Goal: Information Seeking & Learning: Learn about a topic

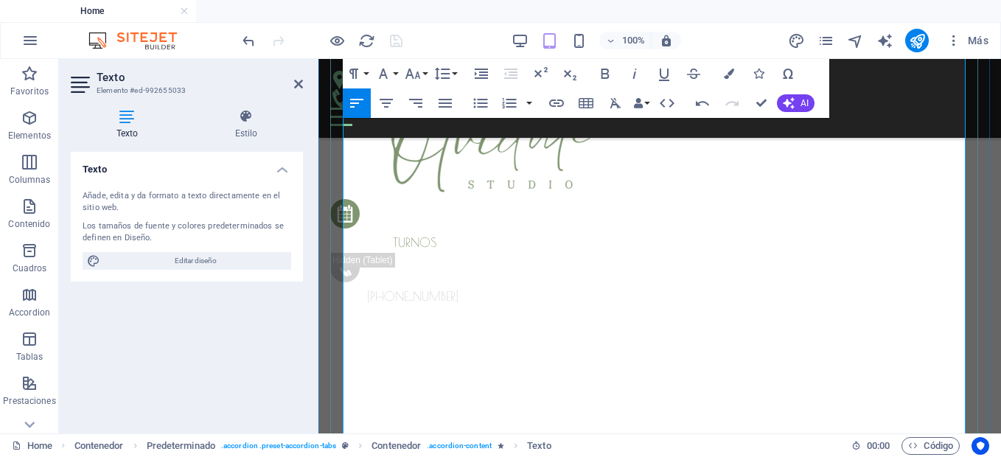
scroll to position [4543, 0]
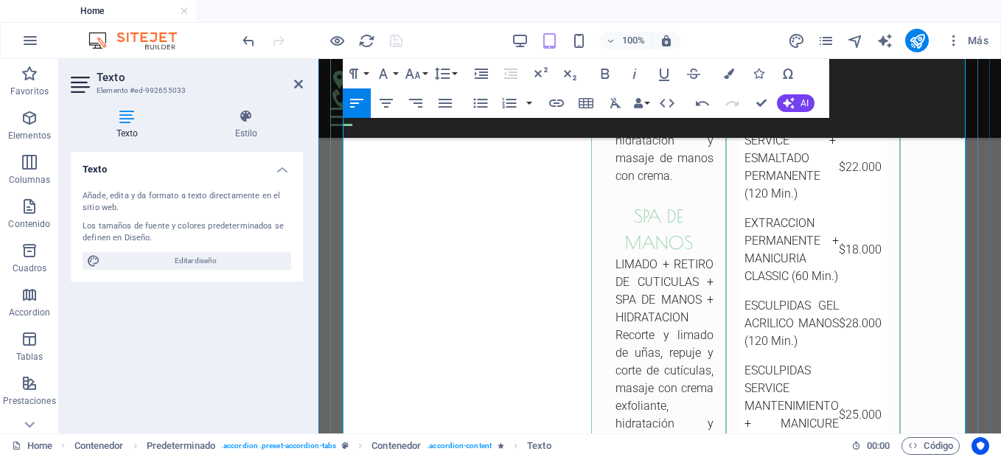
drag, startPoint x: 590, startPoint y: 353, endPoint x: 531, endPoint y: 358, distance: 59.2
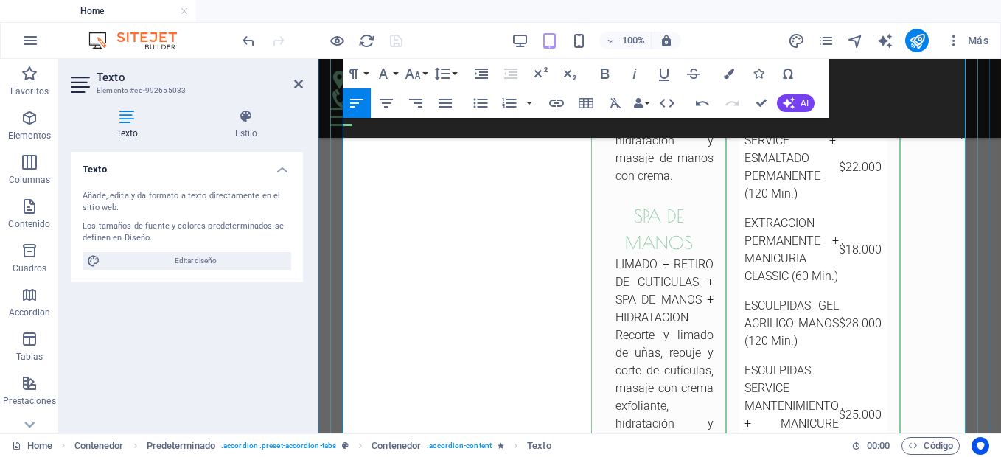
drag, startPoint x: 614, startPoint y: 232, endPoint x: 649, endPoint y: 287, distance: 65.6
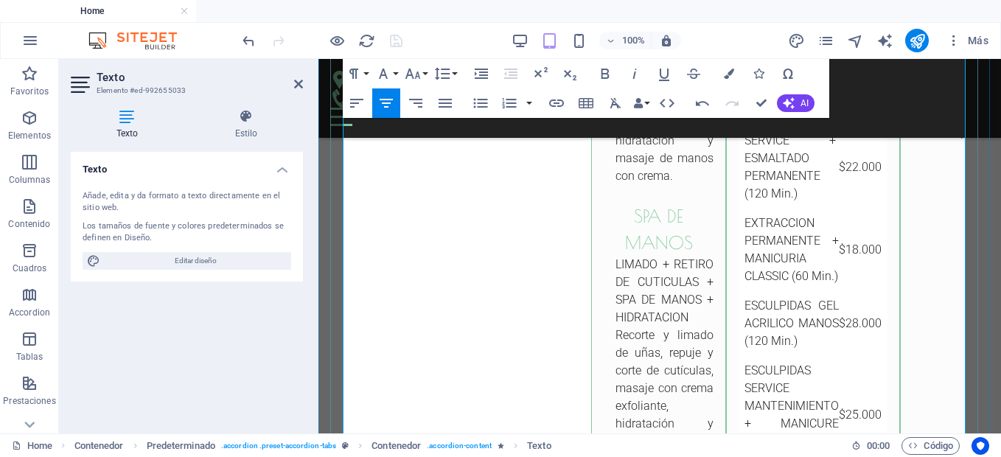
copy ul "kapping gel MANICURE + FUNDA DE GEL + ESMALTADO GEL POLISH Manicura completa, a…"
drag, startPoint x: 624, startPoint y: 331, endPoint x: 632, endPoint y: 388, distance: 58.1
copy ul "soft gel MANICURE + EXTENSION SOFT GEL + ESMALTADO GEL POLISH Manicura completa…"
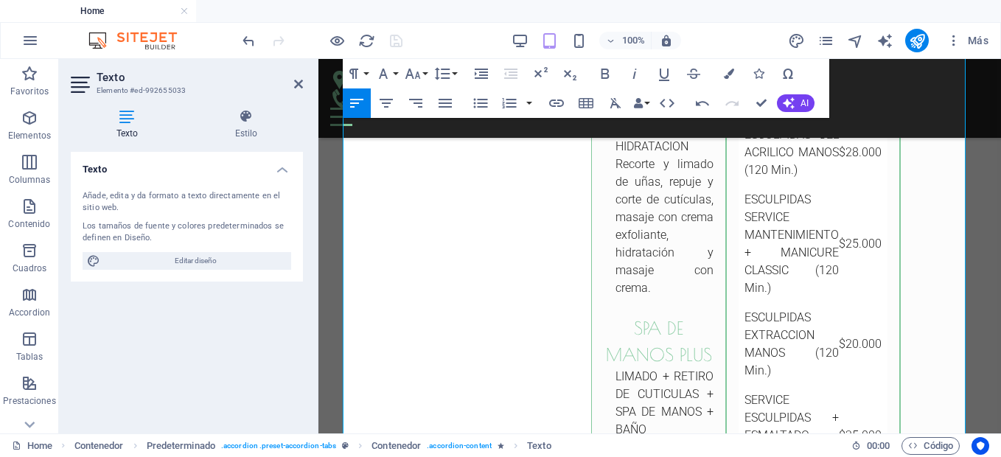
scroll to position [4720, 0]
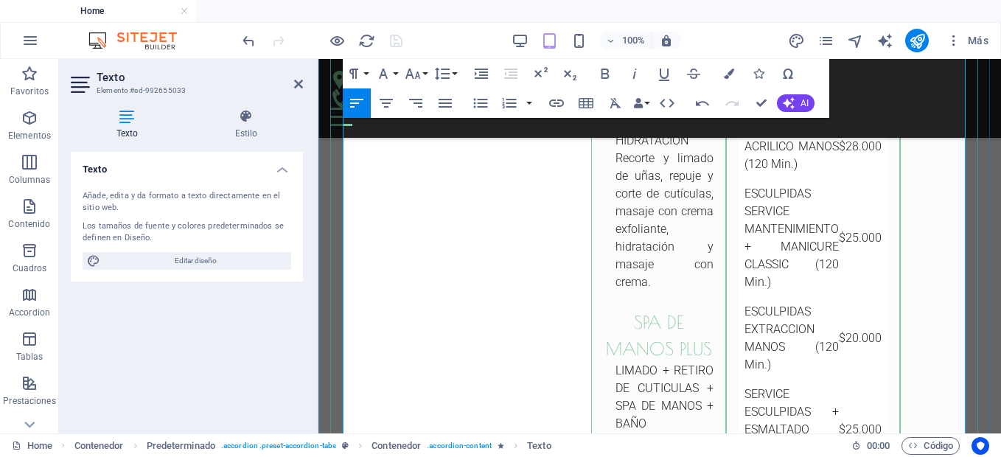
drag, startPoint x: 621, startPoint y: 246, endPoint x: 793, endPoint y: 310, distance: 183.3
drag, startPoint x: 626, startPoint y: 245, endPoint x: 705, endPoint y: 248, distance: 78.2
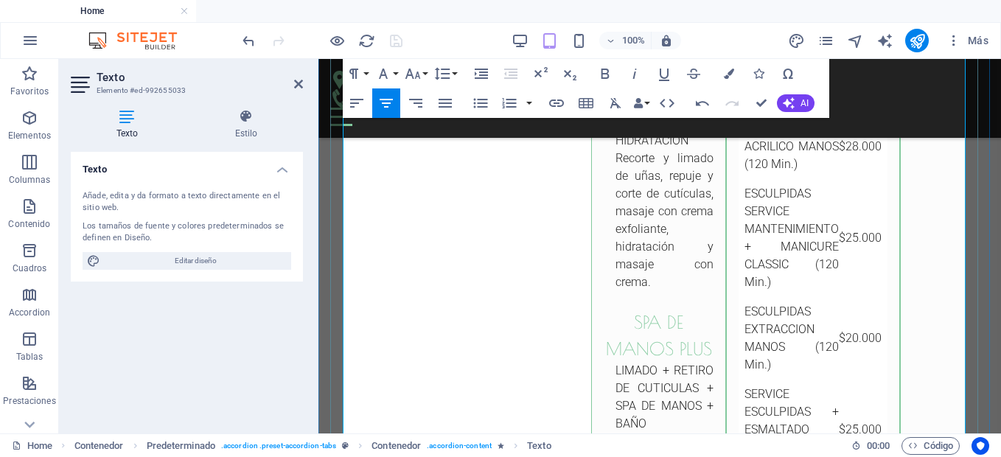
drag, startPoint x: 542, startPoint y: 273, endPoint x: 488, endPoint y: 277, distance: 54.7
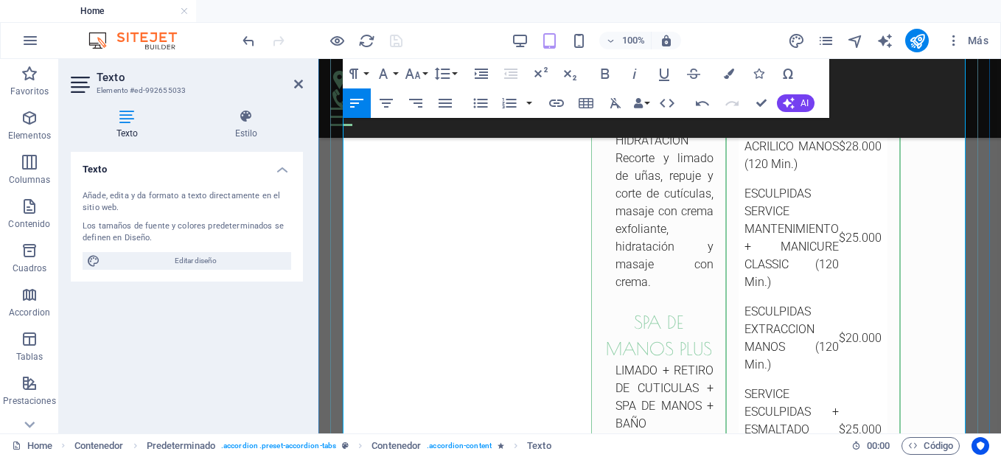
drag, startPoint x: 752, startPoint y: 291, endPoint x: 520, endPoint y: 300, distance: 232.3
drag, startPoint x: 572, startPoint y: 293, endPoint x: 530, endPoint y: 294, distance: 42.0
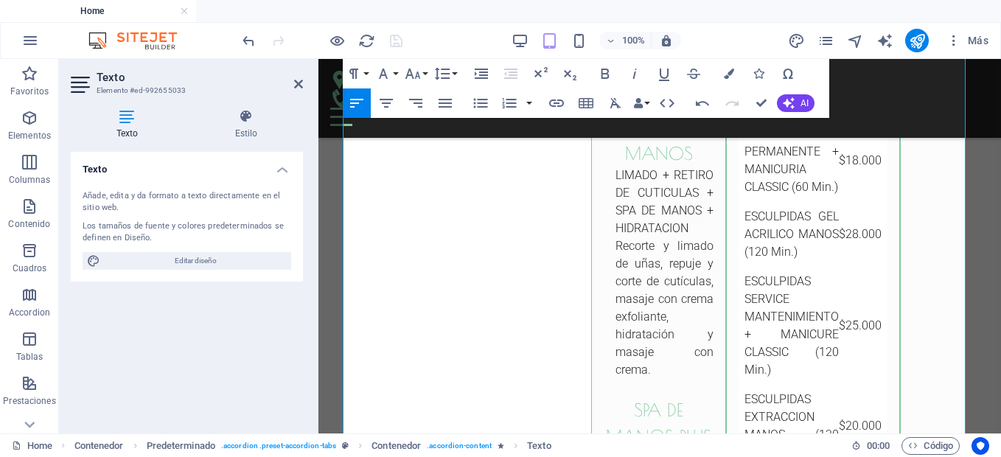
scroll to position [4661, 0]
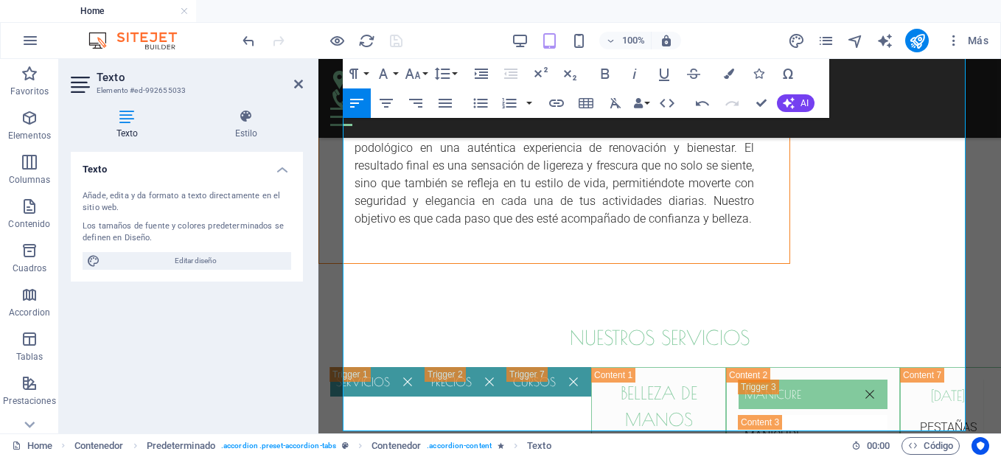
scroll to position [4838, 0]
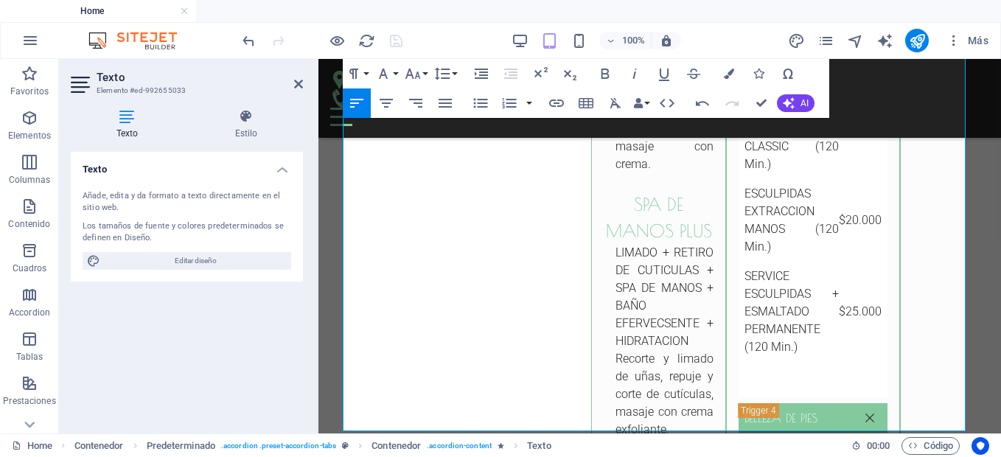
drag, startPoint x: 996, startPoint y: 270, endPoint x: 640, endPoint y: 121, distance: 385.9
click at [397, 42] on div at bounding box center [322, 41] width 165 height 24
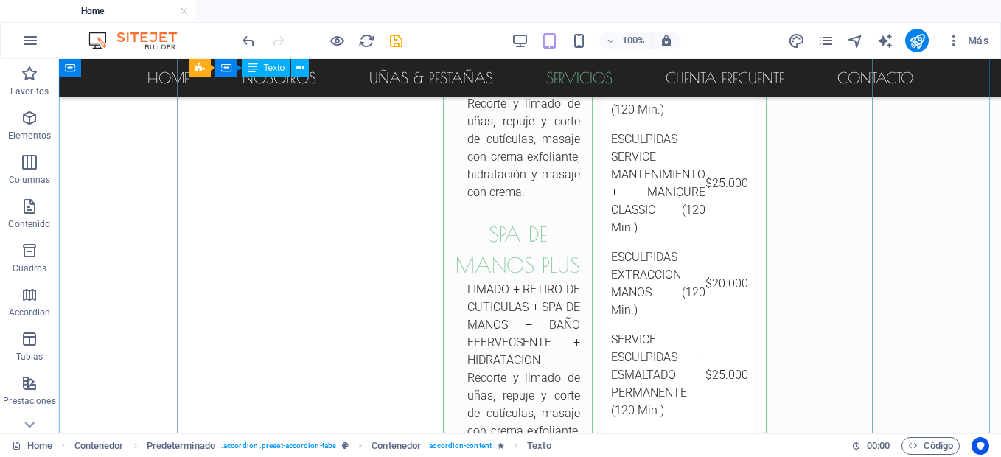
scroll to position [3772, 0]
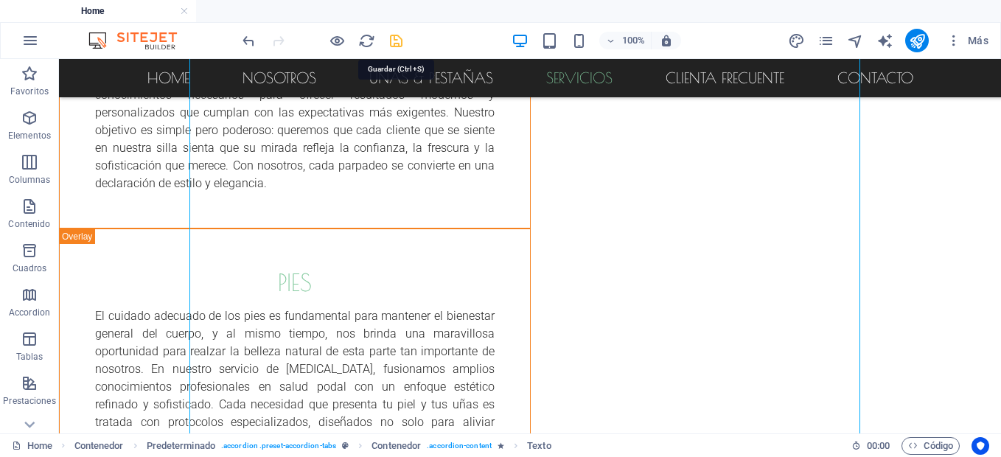
click at [396, 38] on icon "save" at bounding box center [396, 40] width 17 height 17
checkbox input "false"
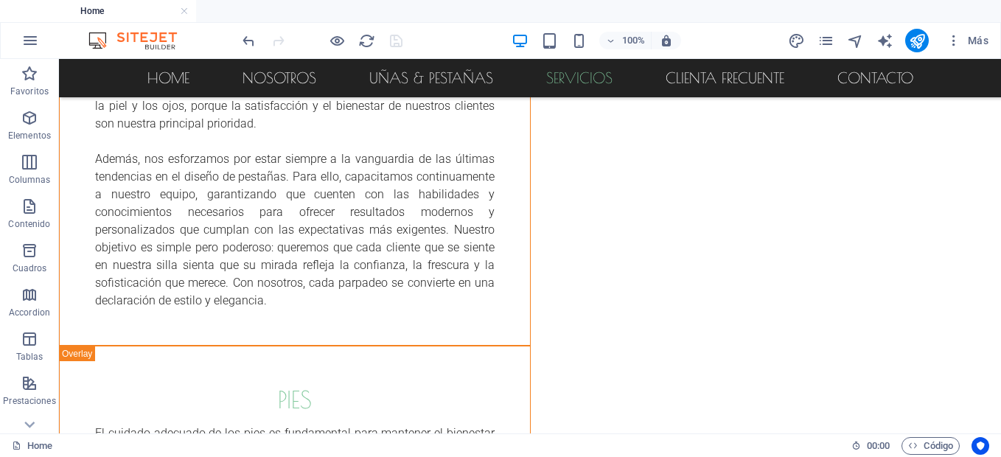
scroll to position [2995, 0]
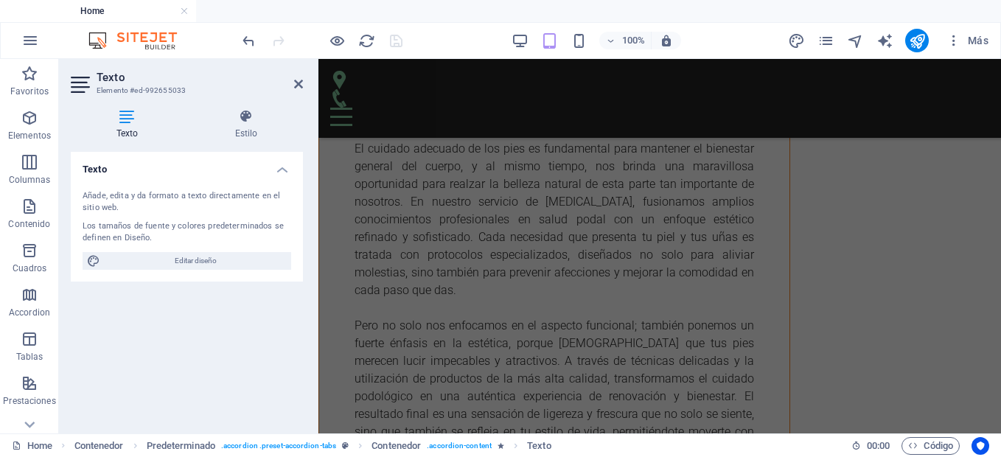
scroll to position [3486, 0]
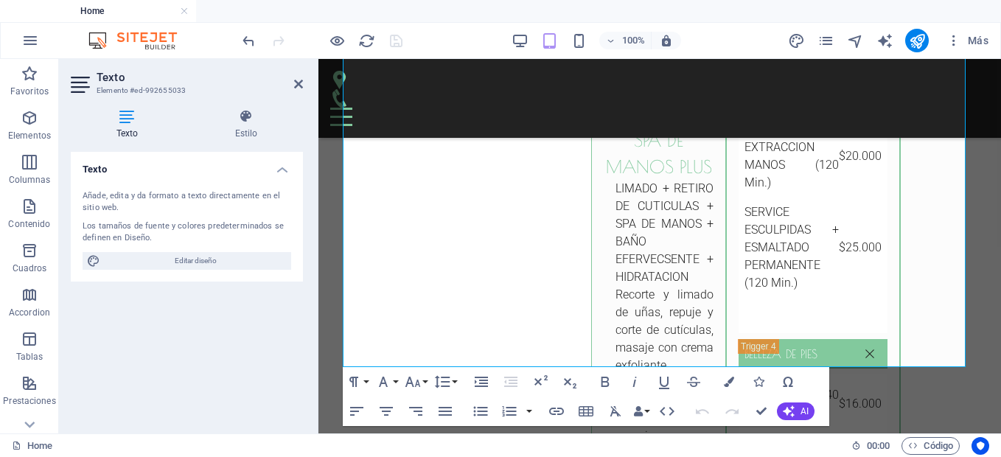
scroll to position [4865, 0]
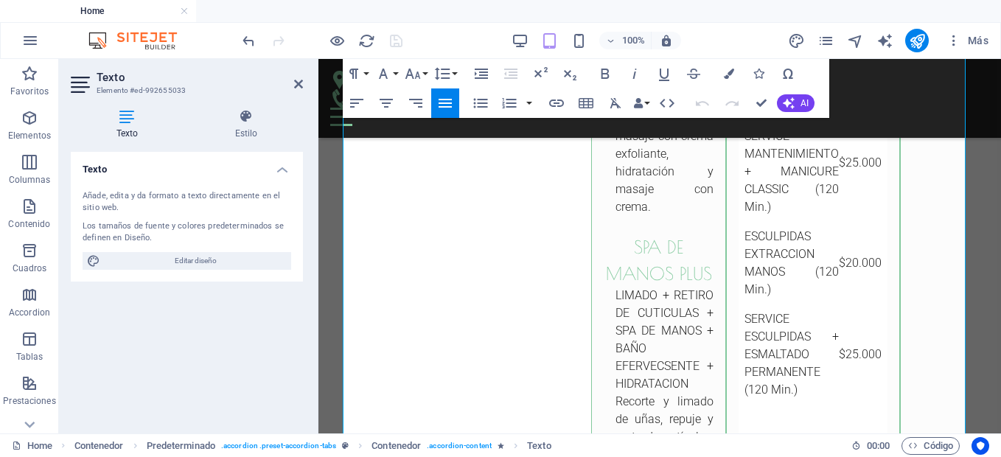
scroll to position [4825, 0]
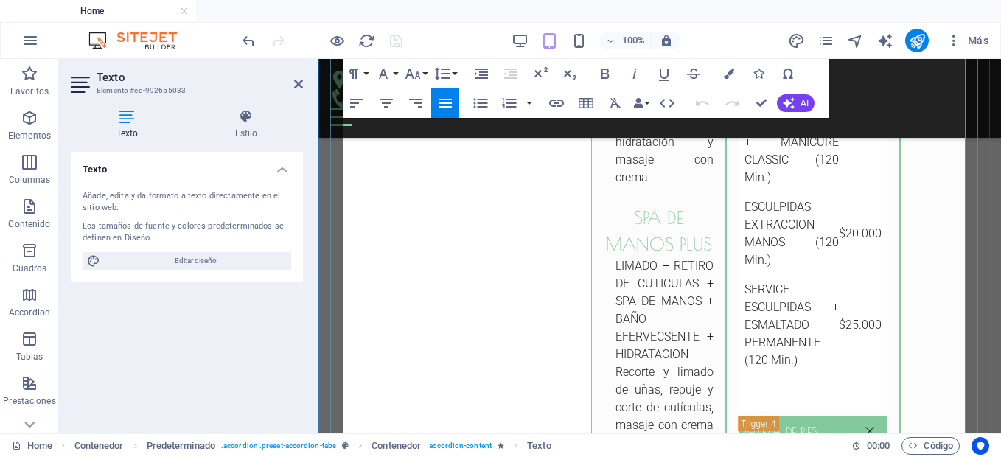
drag, startPoint x: 705, startPoint y: 150, endPoint x: 618, endPoint y: 151, distance: 87.0
copy h3 "esculpidas"
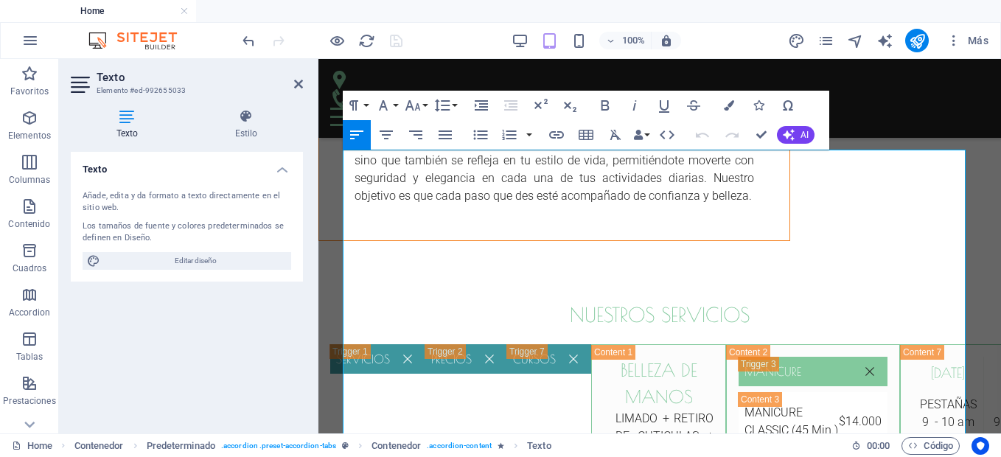
scroll to position [4147, 0]
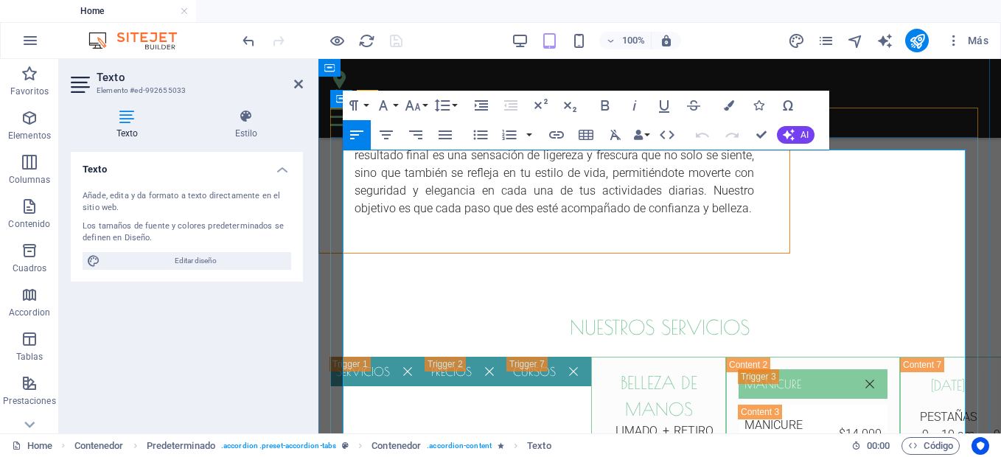
click at [604, 369] on h3 "belleza de manos" at bounding box center [659, 395] width 110 height 53
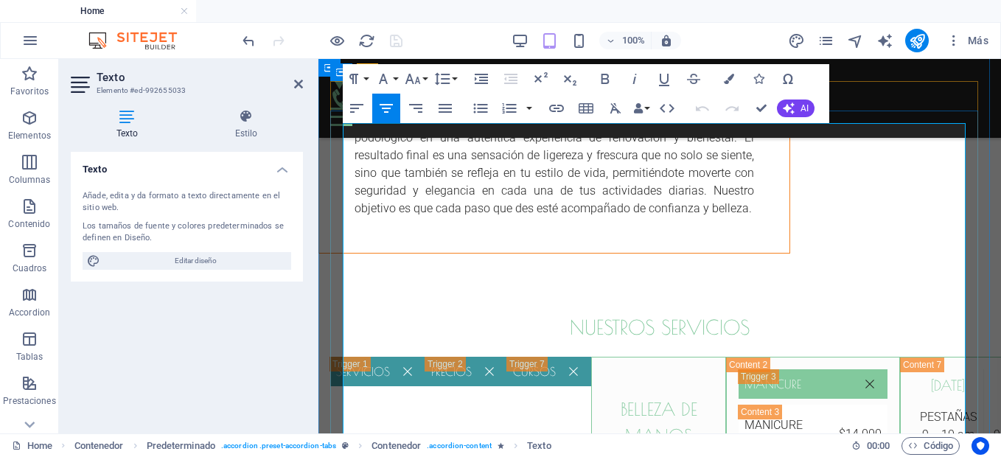
scroll to position [4173, 0]
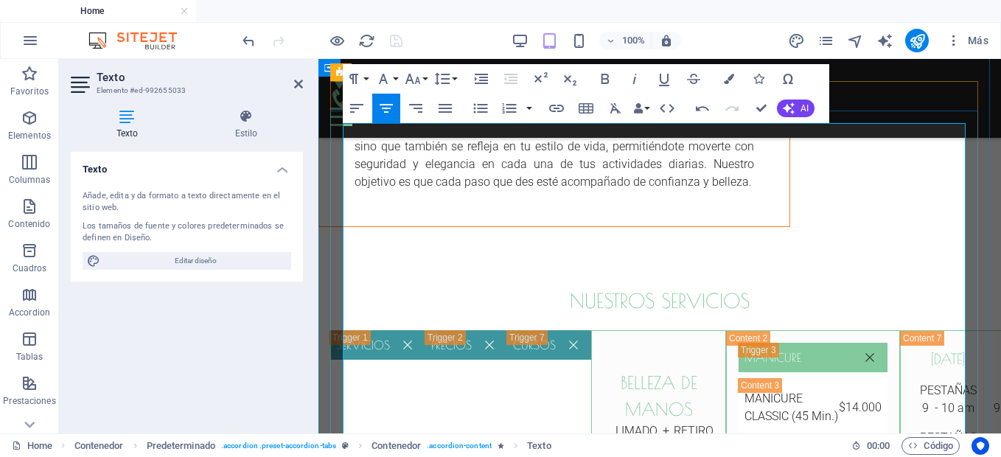
click at [663, 343] on h3 at bounding box center [659, 356] width 110 height 27
click at [615, 343] on h3 "esculpidas" at bounding box center [664, 356] width 98 height 27
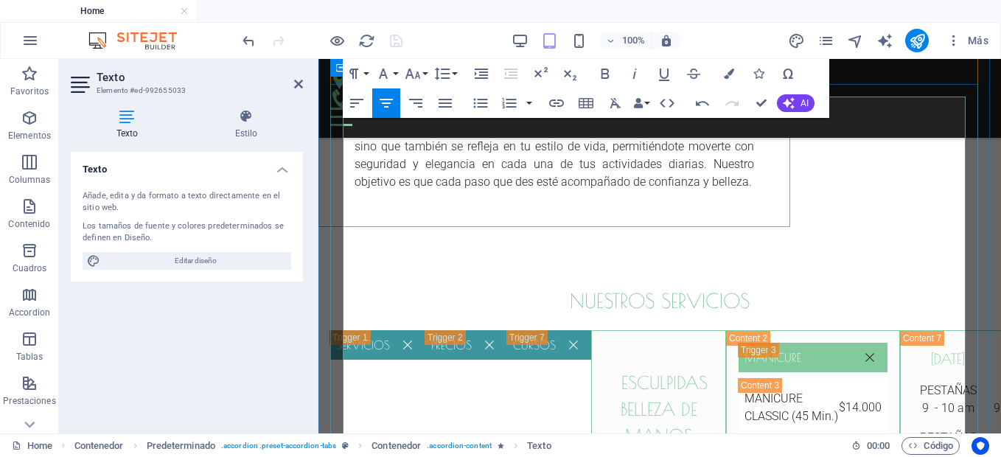
scroll to position [4200, 0]
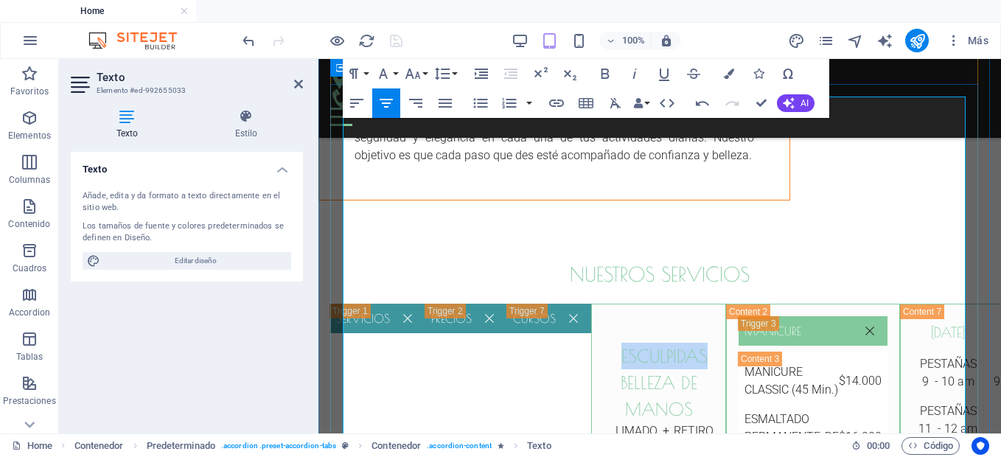
drag, startPoint x: 705, startPoint y: 138, endPoint x: 618, endPoint y: 136, distance: 87.0
click at [618, 343] on h3 "esculpidas" at bounding box center [664, 356] width 98 height 27
drag, startPoint x: 623, startPoint y: 136, endPoint x: 694, endPoint y: 142, distance: 71.7
click at [694, 343] on h3 "manos" at bounding box center [664, 356] width 98 height 27
click at [604, 76] on icon "button" at bounding box center [605, 74] width 18 height 18
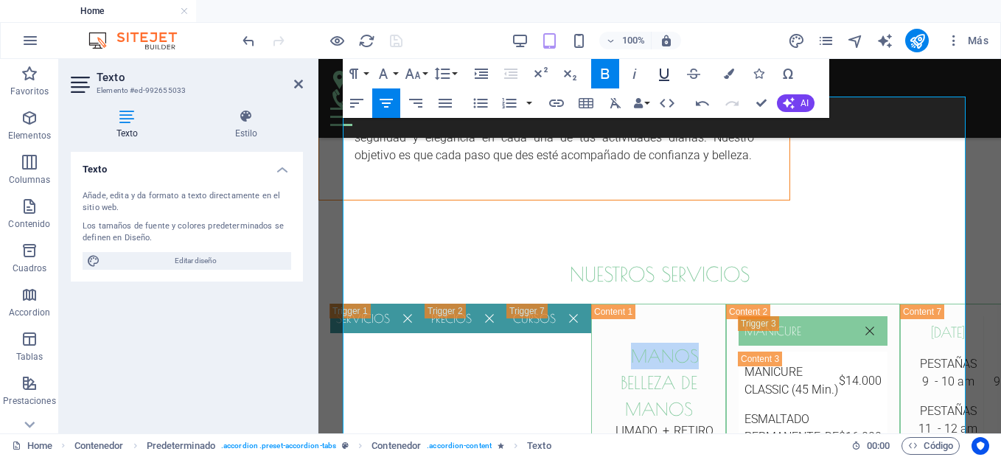
click at [665, 75] on icon "button" at bounding box center [664, 74] width 18 height 18
click at [713, 343] on h3 "manos" at bounding box center [664, 356] width 98 height 27
click at [660, 346] on u "manos" at bounding box center [665, 356] width 68 height 21
click at [713, 369] on h3 "belleza de manos" at bounding box center [659, 395] width 110 height 53
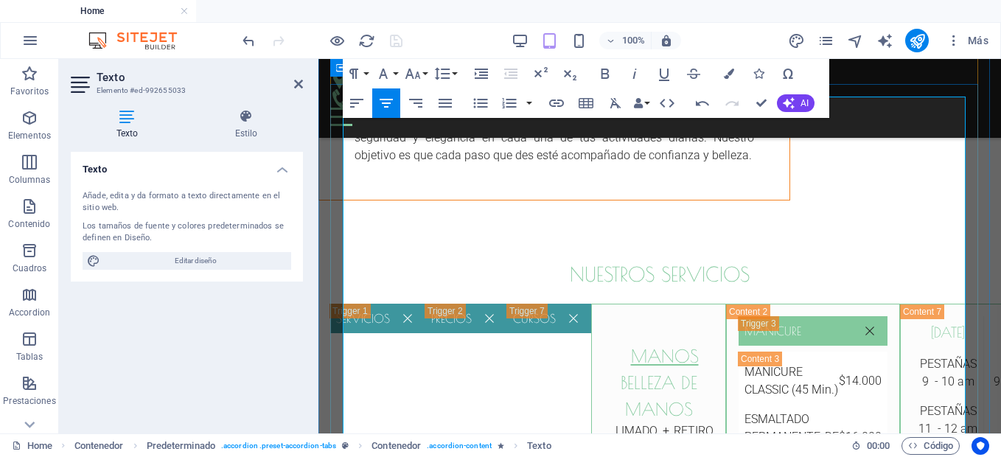
click at [713, 343] on h3 "manos" at bounding box center [664, 356] width 98 height 27
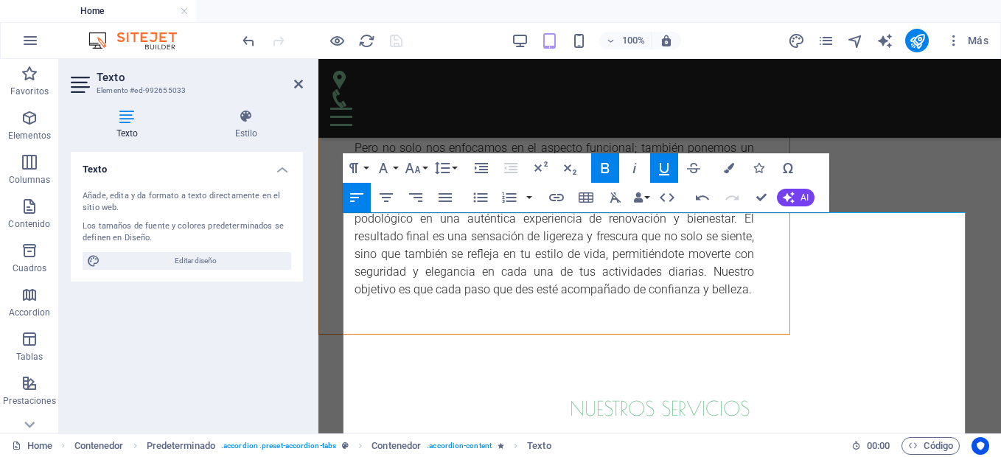
scroll to position [4123, 0]
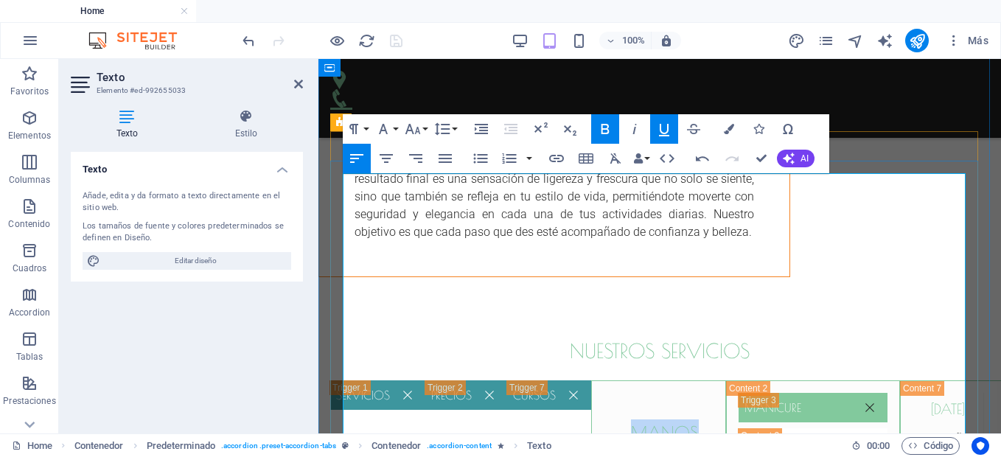
drag, startPoint x: 698, startPoint y: 214, endPoint x: 610, endPoint y: 217, distance: 87.8
click at [615, 419] on h3 "manos" at bounding box center [664, 432] width 98 height 27
copy u "manos"
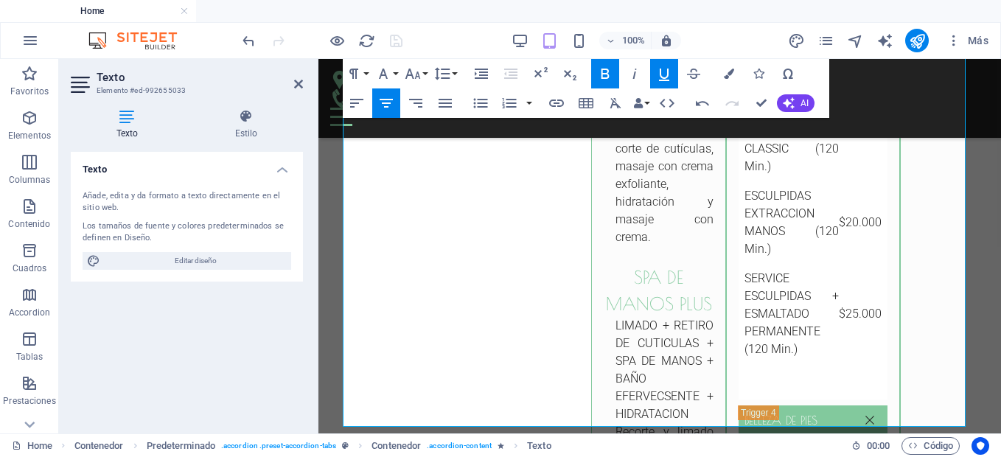
scroll to position [4913, 0]
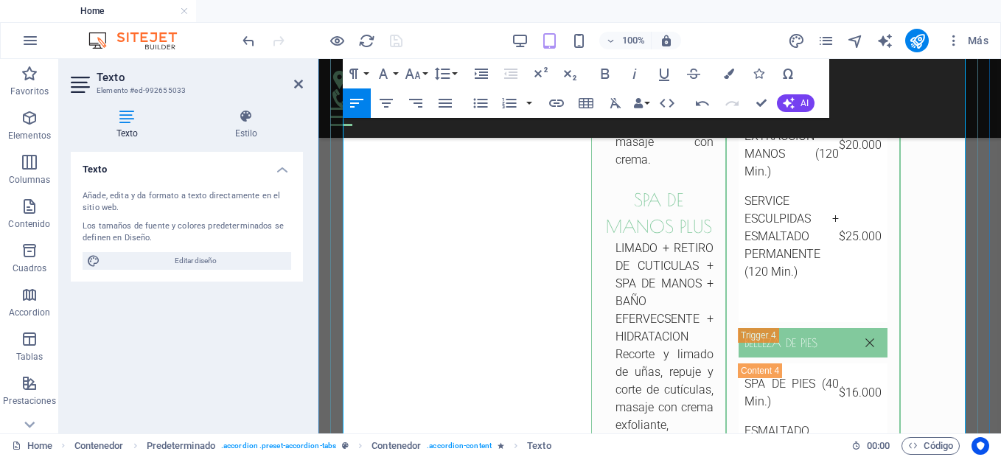
drag, startPoint x: 684, startPoint y: 237, endPoint x: 626, endPoint y: 240, distance: 57.6
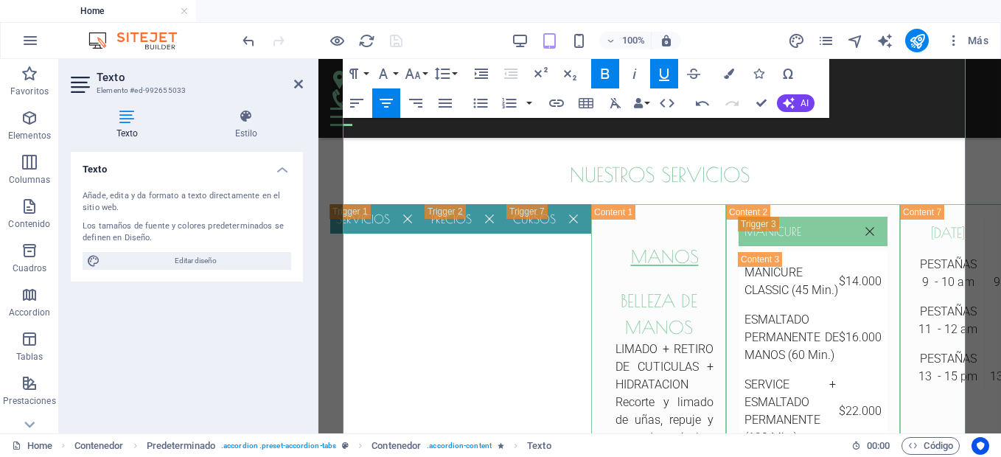
scroll to position [4241, 0]
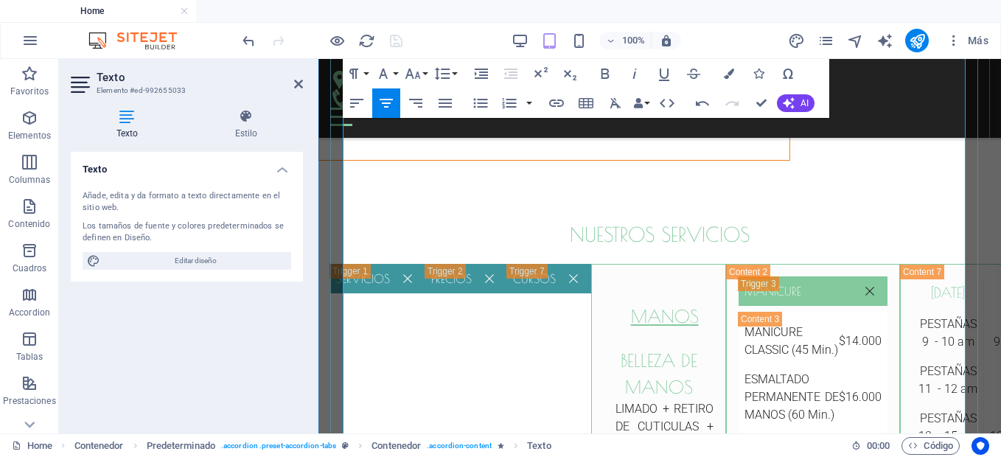
click at [713, 347] on h3 "belleza de manos" at bounding box center [659, 373] width 110 height 53
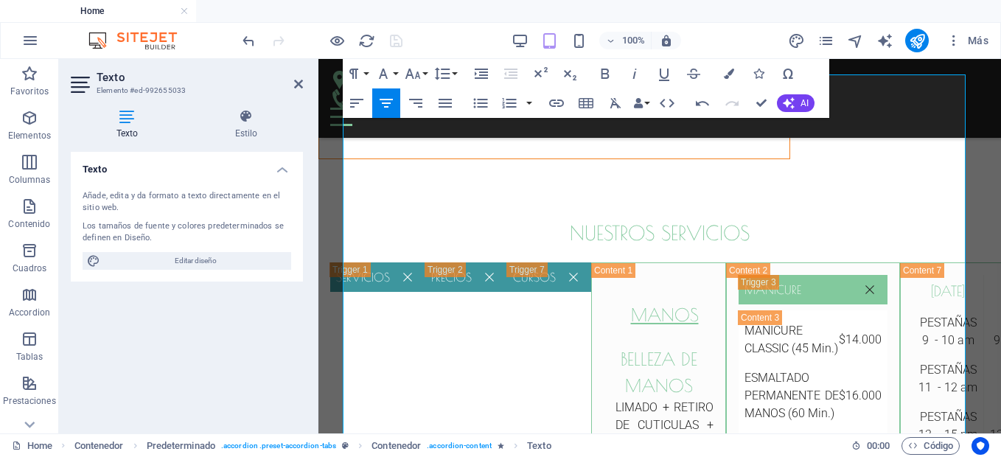
scroll to position [4242, 0]
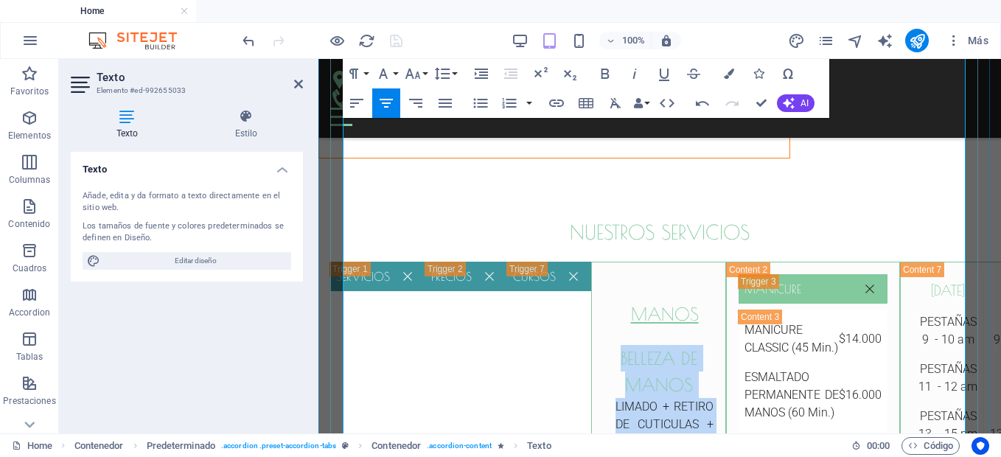
drag, startPoint x: 579, startPoint y: 138, endPoint x: 744, endPoint y: 304, distance: 234.5
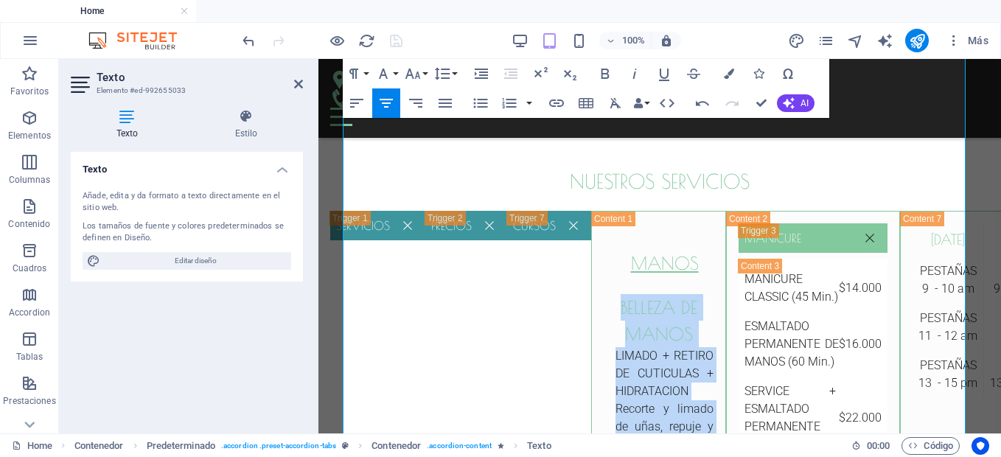
scroll to position [4301, 0]
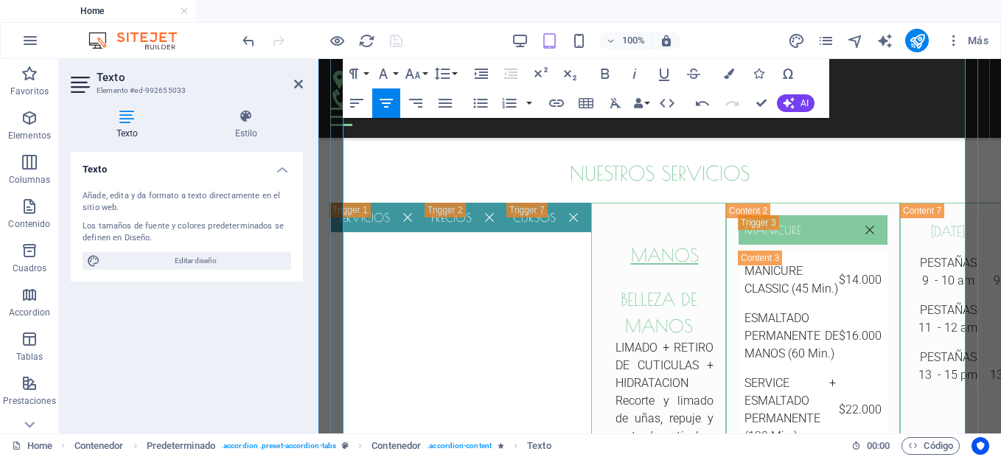
drag, startPoint x: 674, startPoint y: 411, endPoint x: 490, endPoint y: 171, distance: 302.3
drag, startPoint x: 674, startPoint y: 411, endPoint x: 624, endPoint y: 305, distance: 116.4
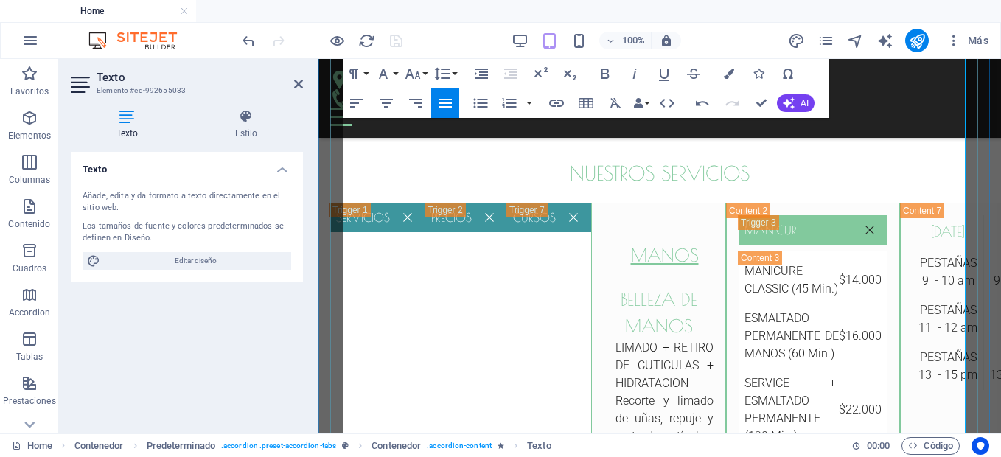
drag, startPoint x: 667, startPoint y: 408, endPoint x: 573, endPoint y: 184, distance: 242.8
drag, startPoint x: 577, startPoint y: 151, endPoint x: 675, endPoint y: 353, distance: 224.5
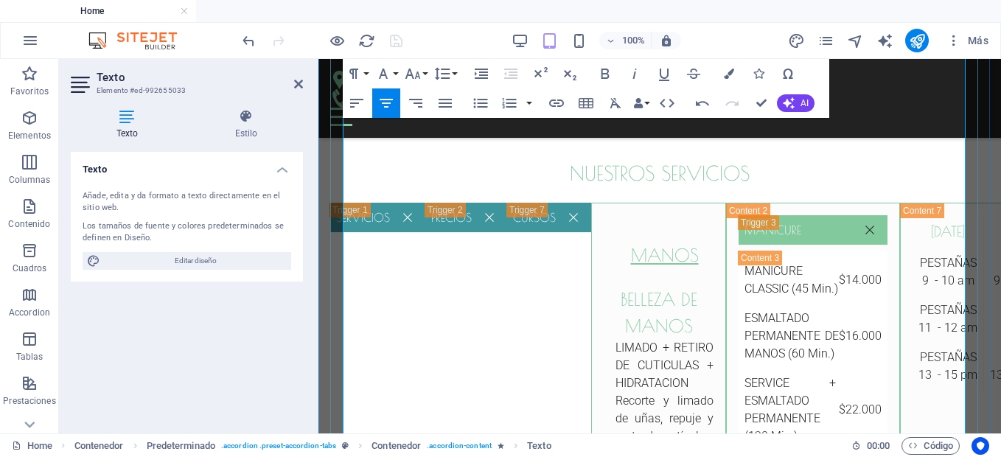
drag, startPoint x: 591, startPoint y: 157, endPoint x: 646, endPoint y: 270, distance: 125.9
drag, startPoint x: 585, startPoint y: 158, endPoint x: 719, endPoint y: 406, distance: 281.6
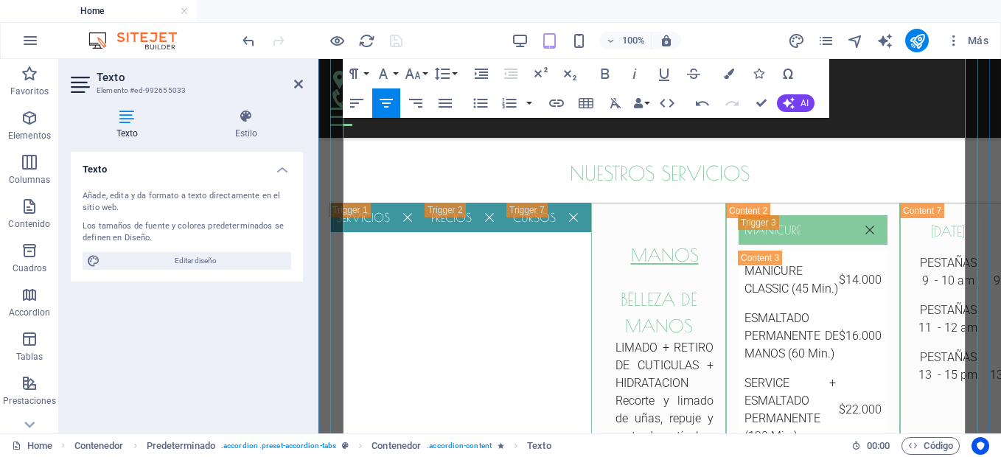
copy div "spa de manos LIMADO + RETIRO DE CUTICULAS + SPA DE MANOS + HIDRATACION Recorte …"
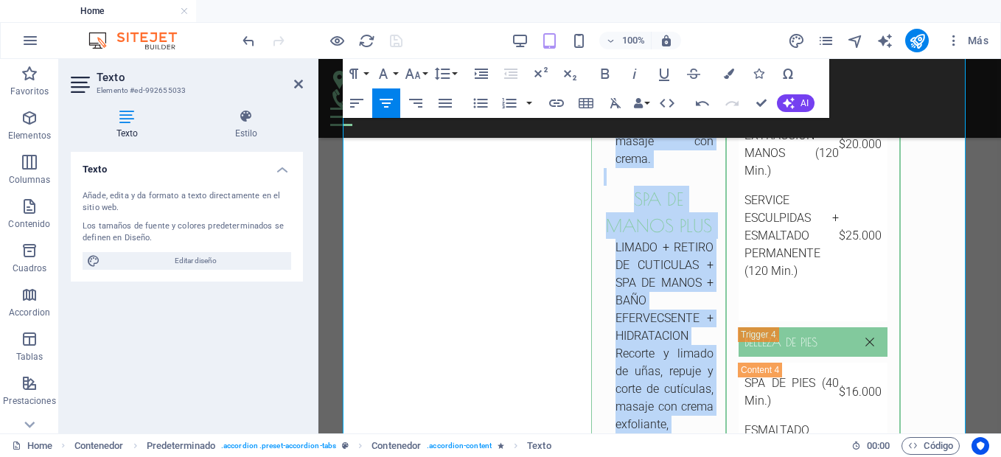
scroll to position [4920, 0]
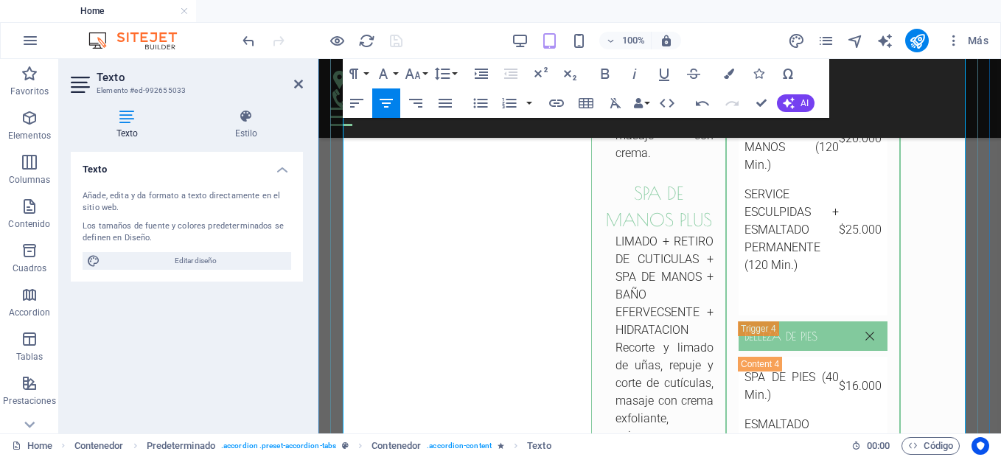
drag, startPoint x: 541, startPoint y: 275, endPoint x: 890, endPoint y: 356, distance: 358.6
drag, startPoint x: 614, startPoint y: 276, endPoint x: 875, endPoint y: 331, distance: 266.6
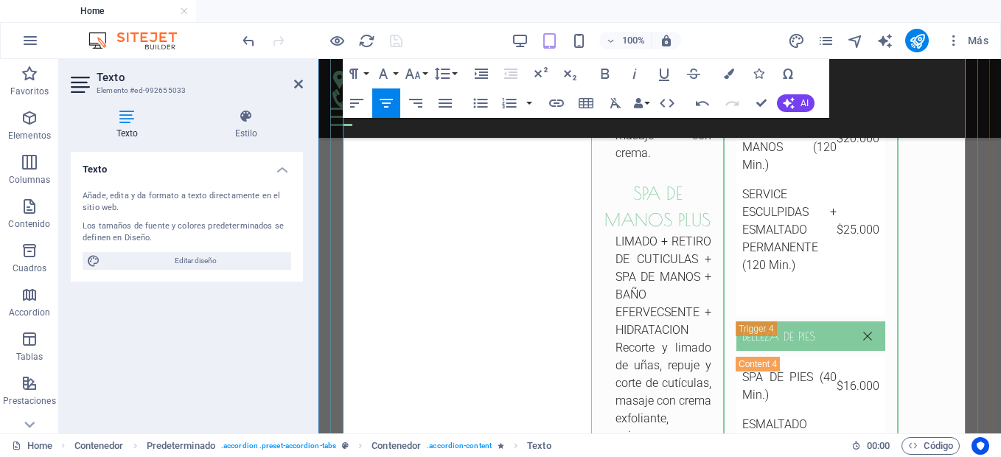
copy ul "spa de pies LIMADO + RETIRO DE CUTICULAS + SPA DE MANOS + HIDRATACION Recorte y…"
drag, startPoint x: 642, startPoint y: 270, endPoint x: 609, endPoint y: 276, distance: 33.7
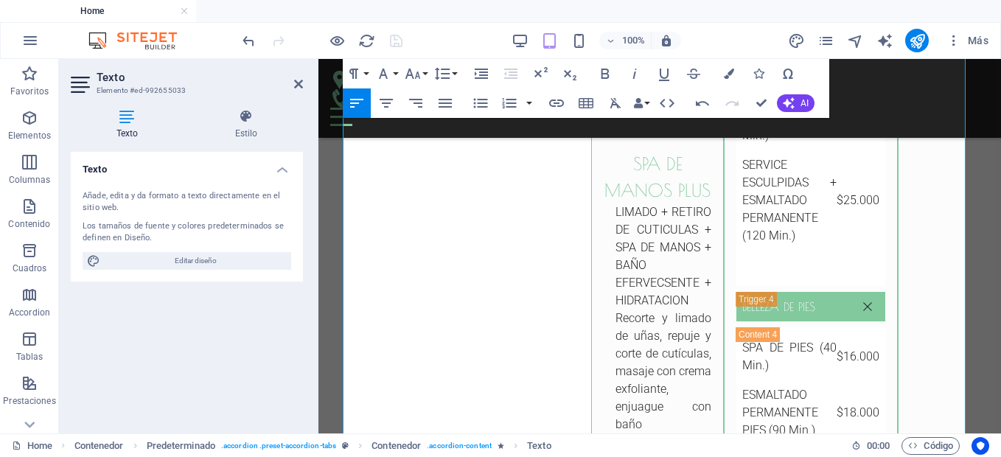
scroll to position [4979, 0]
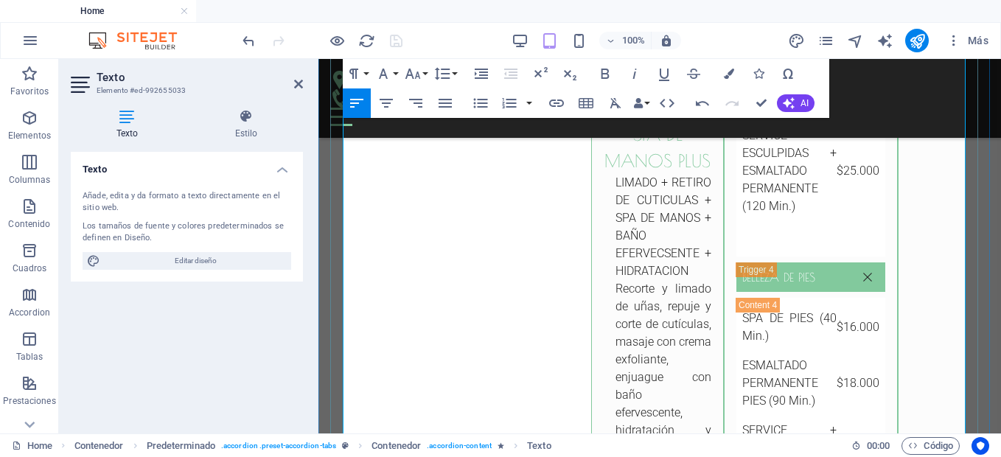
drag, startPoint x: 597, startPoint y: 313, endPoint x: 638, endPoint y: 316, distance: 41.4
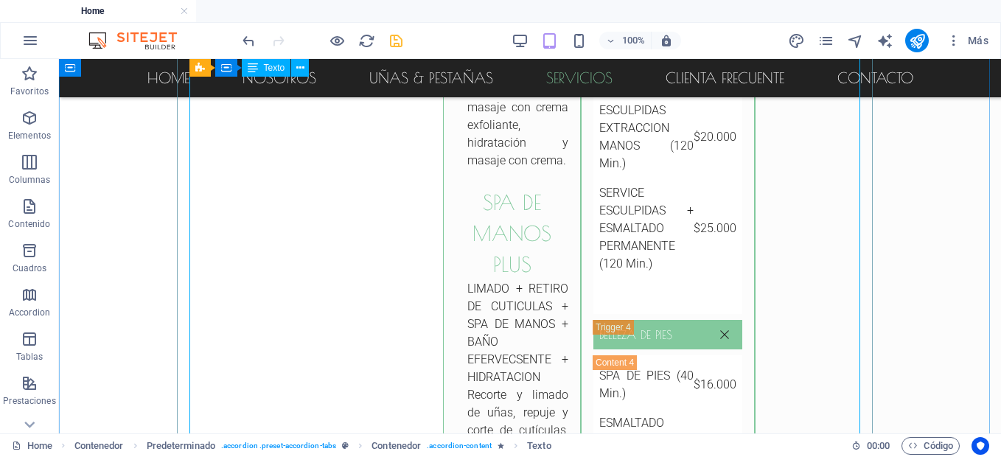
scroll to position [3922, 0]
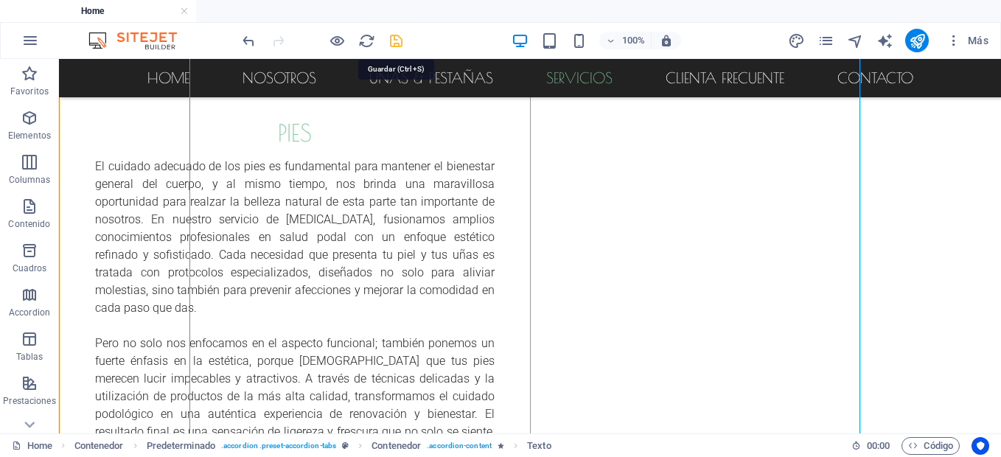
click at [392, 38] on icon "save" at bounding box center [396, 40] width 17 height 17
checkbox input "false"
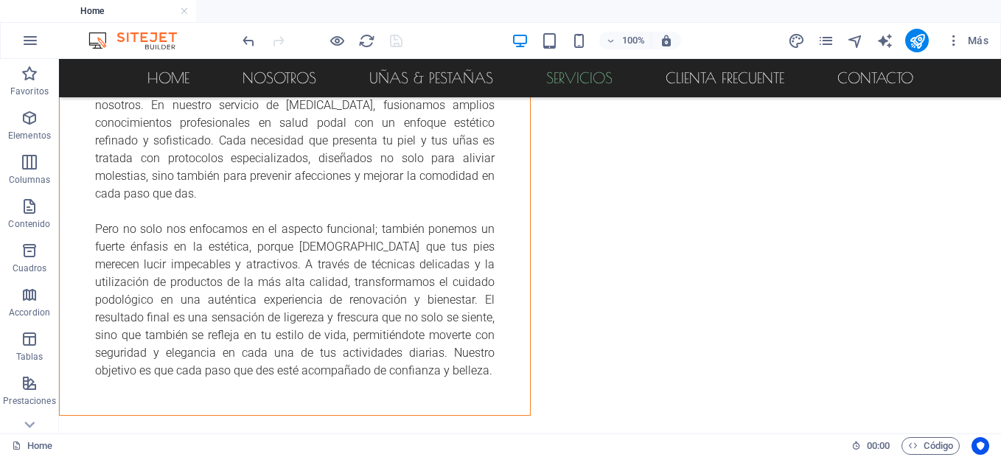
scroll to position [4040, 0]
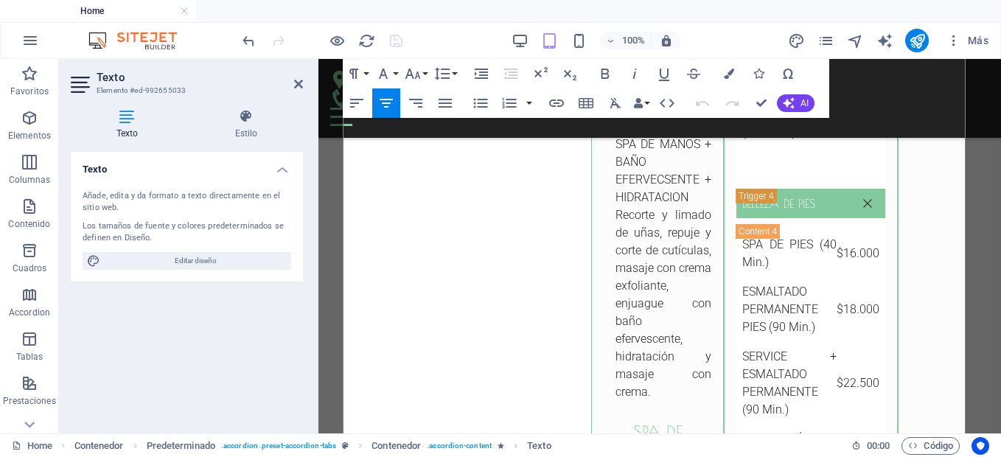
scroll to position [5082, 0]
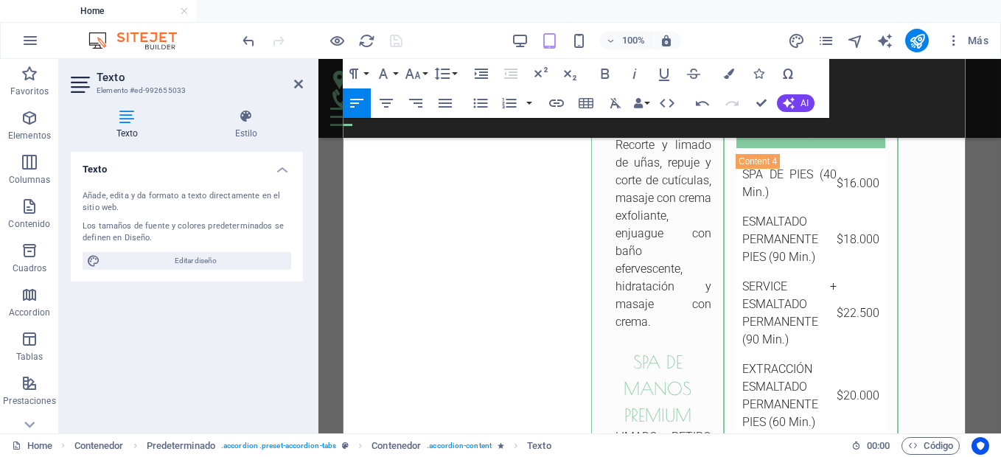
scroll to position [5141, 0]
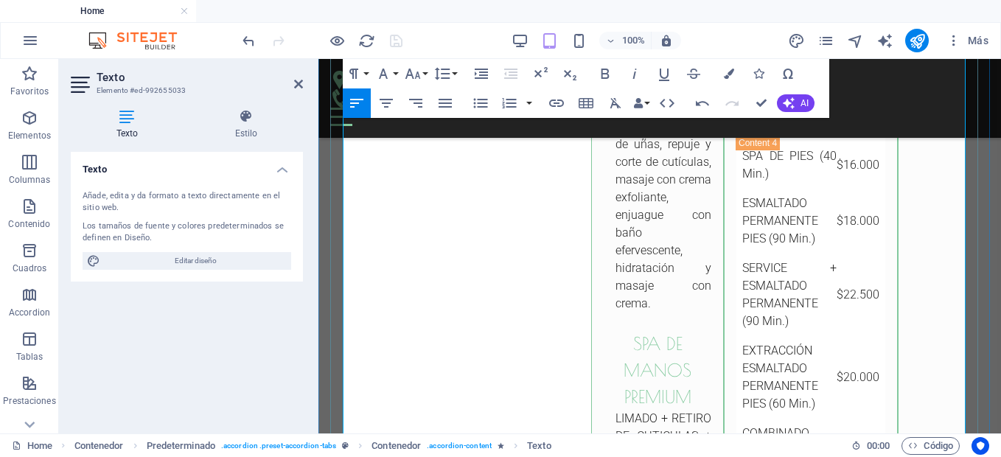
drag, startPoint x: 643, startPoint y: 172, endPoint x: 873, endPoint y: 176, distance: 230.7
drag, startPoint x: 876, startPoint y: 192, endPoint x: 671, endPoint y: 180, distance: 205.3
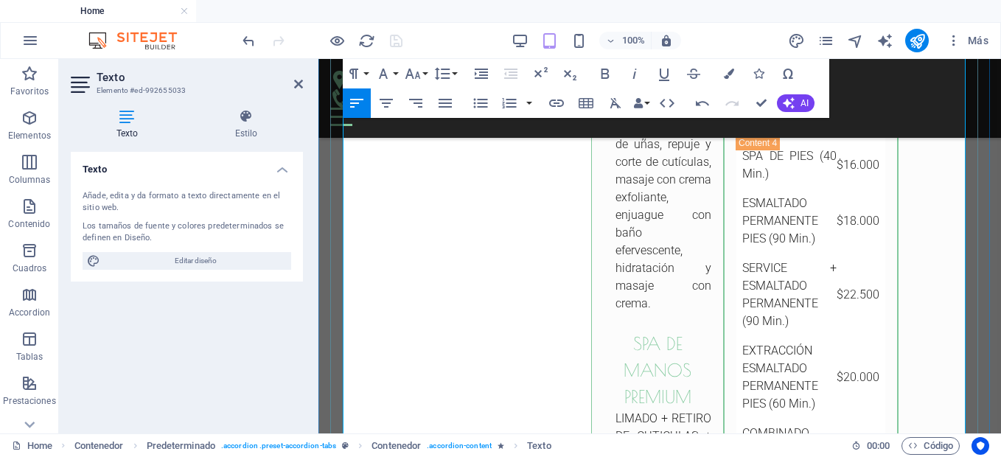
drag, startPoint x: 641, startPoint y: 173, endPoint x: 884, endPoint y: 176, distance: 243.2
copy ul "uso de torno para la remoción de la piel muerta"
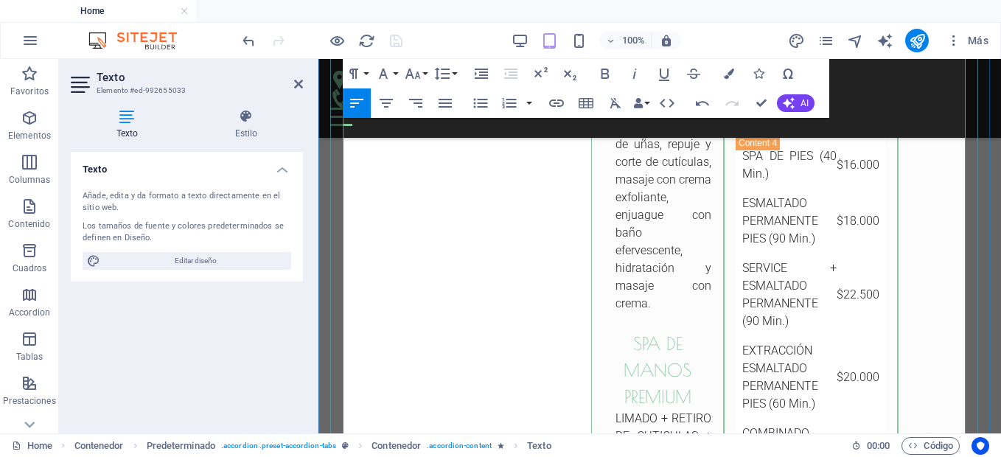
drag, startPoint x: 366, startPoint y: 268, endPoint x: 848, endPoint y: 296, distance: 483.5
copy ul "Recorte y limado de uñas, repuje y corte de cutículas, uso de torno para la rem…"
drag, startPoint x: 368, startPoint y: 384, endPoint x: 764, endPoint y: 403, distance: 397.0
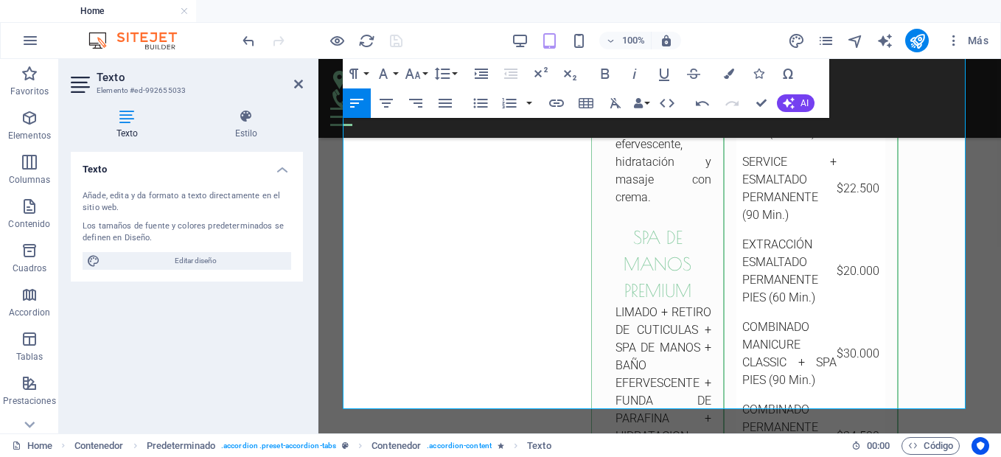
scroll to position [5267, 0]
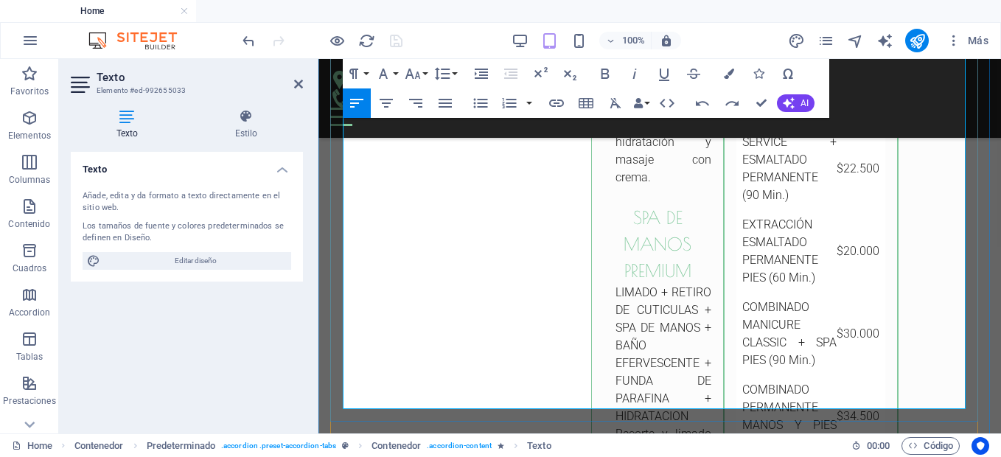
drag, startPoint x: 643, startPoint y: 141, endPoint x: 885, endPoint y: 144, distance: 241.8
copy span "uso de torno para la remoción de la piel muerta"
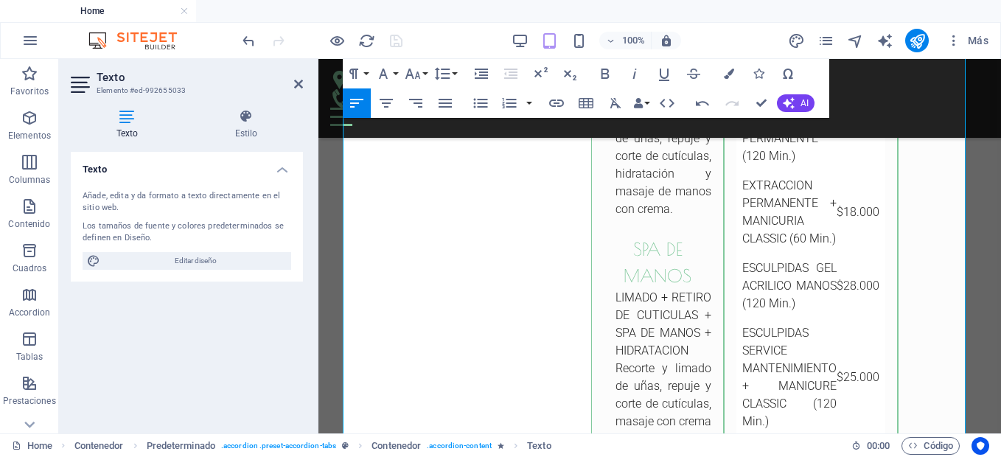
scroll to position [4530, 0]
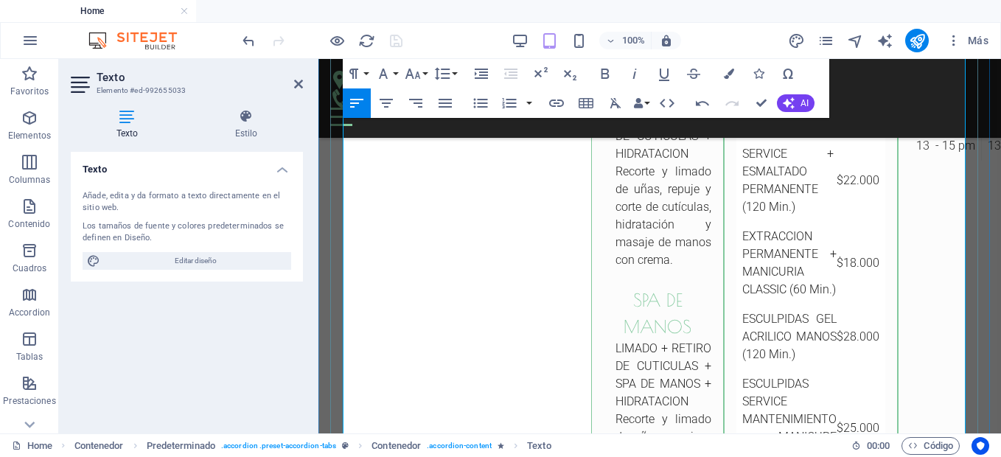
drag, startPoint x: 531, startPoint y: 217, endPoint x: 565, endPoint y: 283, distance: 74.5
copy div "Esmaltado semi permanente MANICURE + ESMALTADO GEL POLISH Manicura completa (in…"
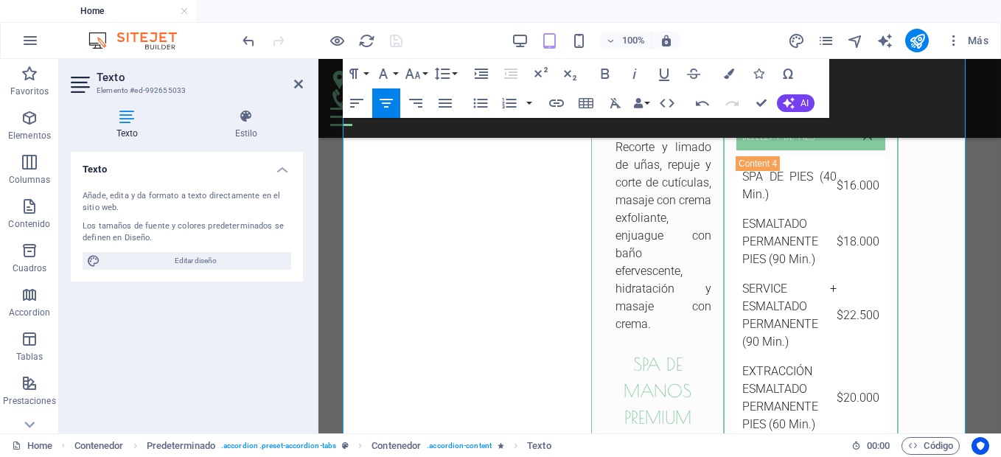
scroll to position [5120, 0]
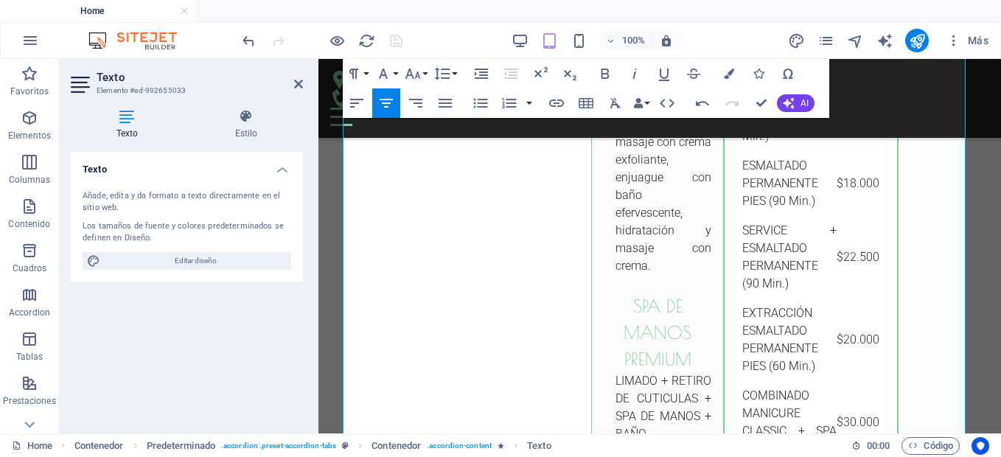
scroll to position [5237, 0]
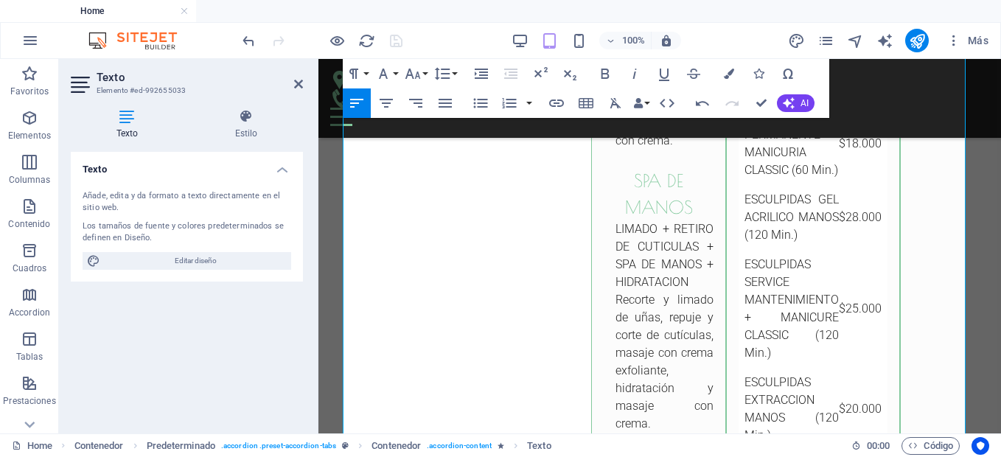
scroll to position [4648, 0]
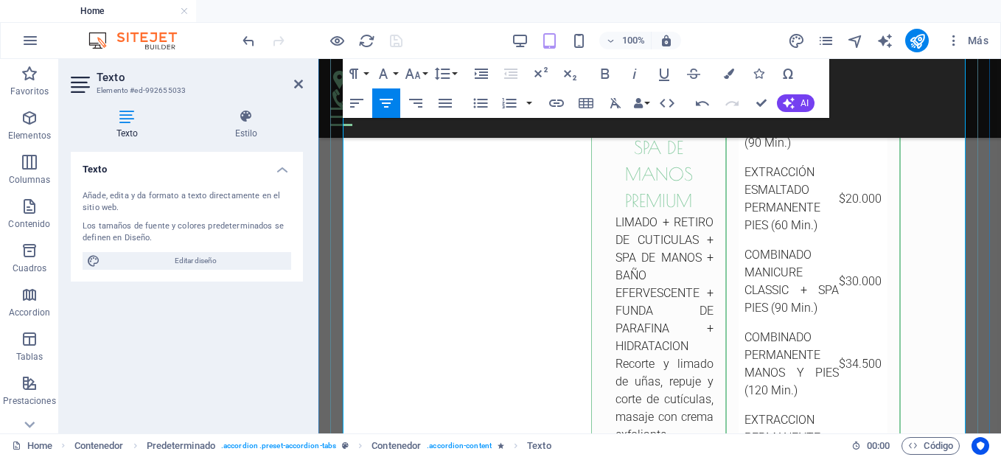
scroll to position [5338, 0]
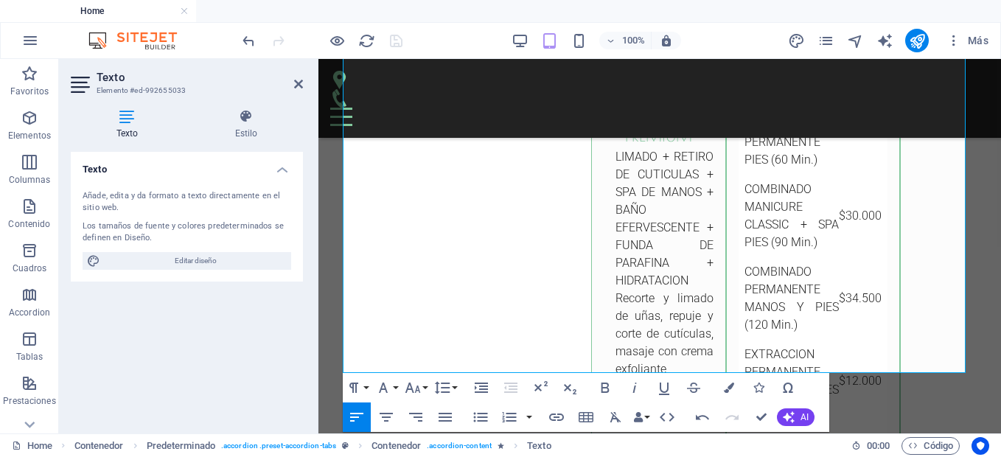
scroll to position [5414, 0]
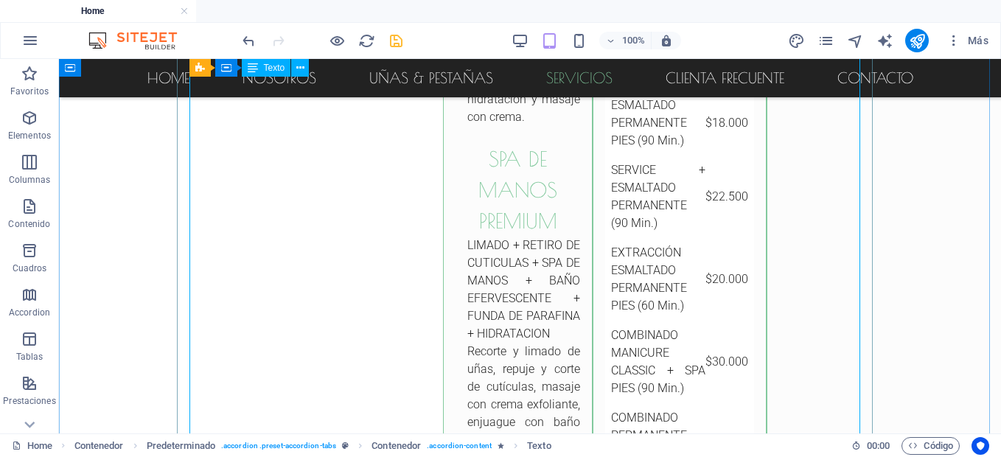
scroll to position [4262, 0]
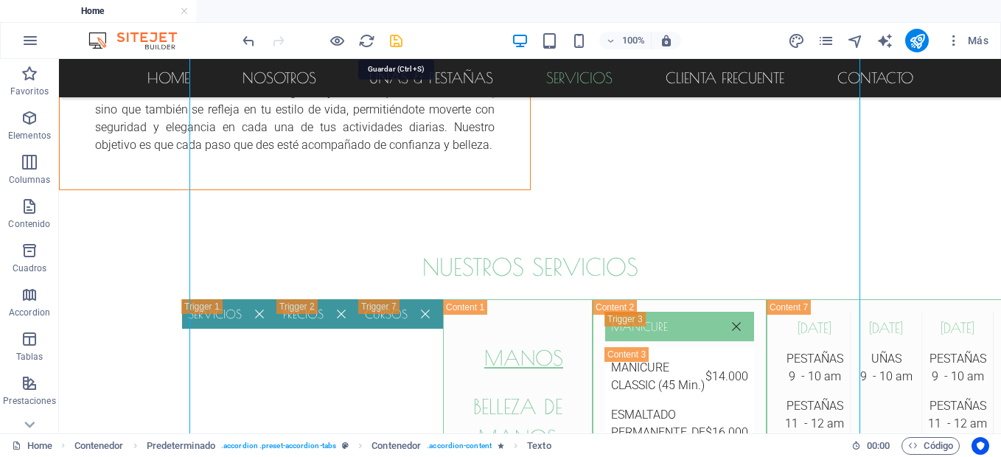
click at [400, 43] on icon "save" at bounding box center [396, 40] width 17 height 17
checkbox input "false"
